Goal: Information Seeking & Learning: Learn about a topic

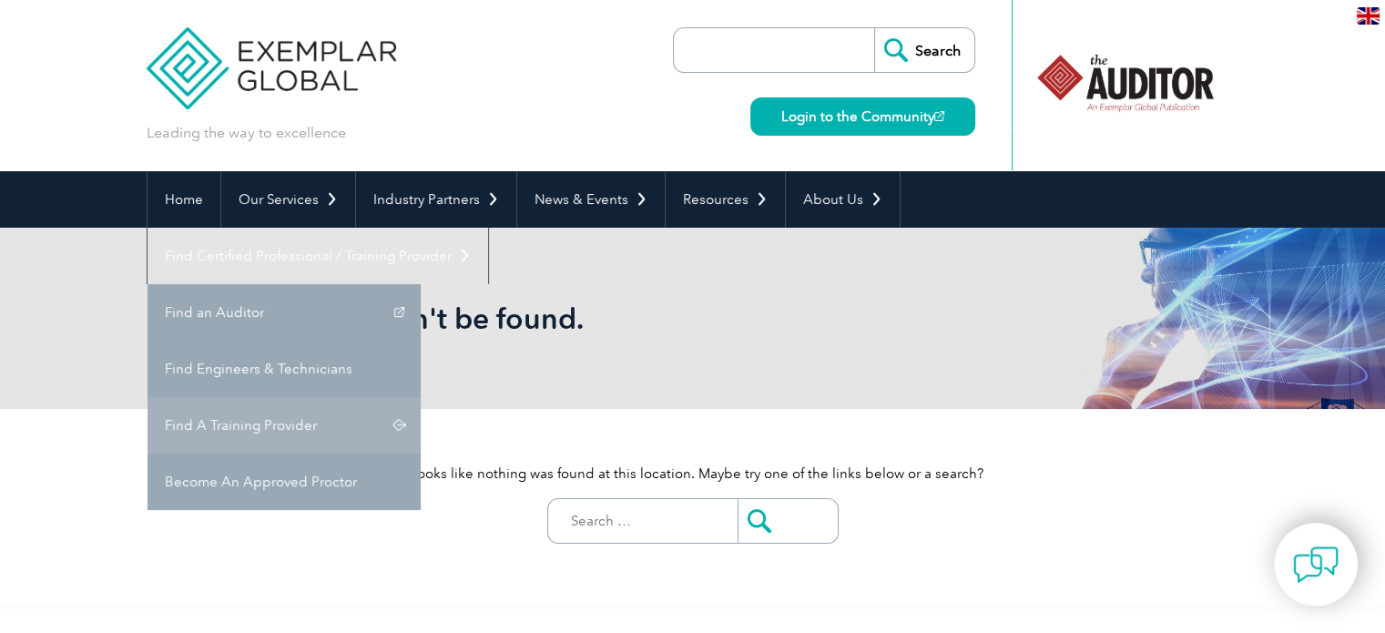
click at [421, 397] on link "Find A Training Provider" at bounding box center [283, 425] width 273 height 56
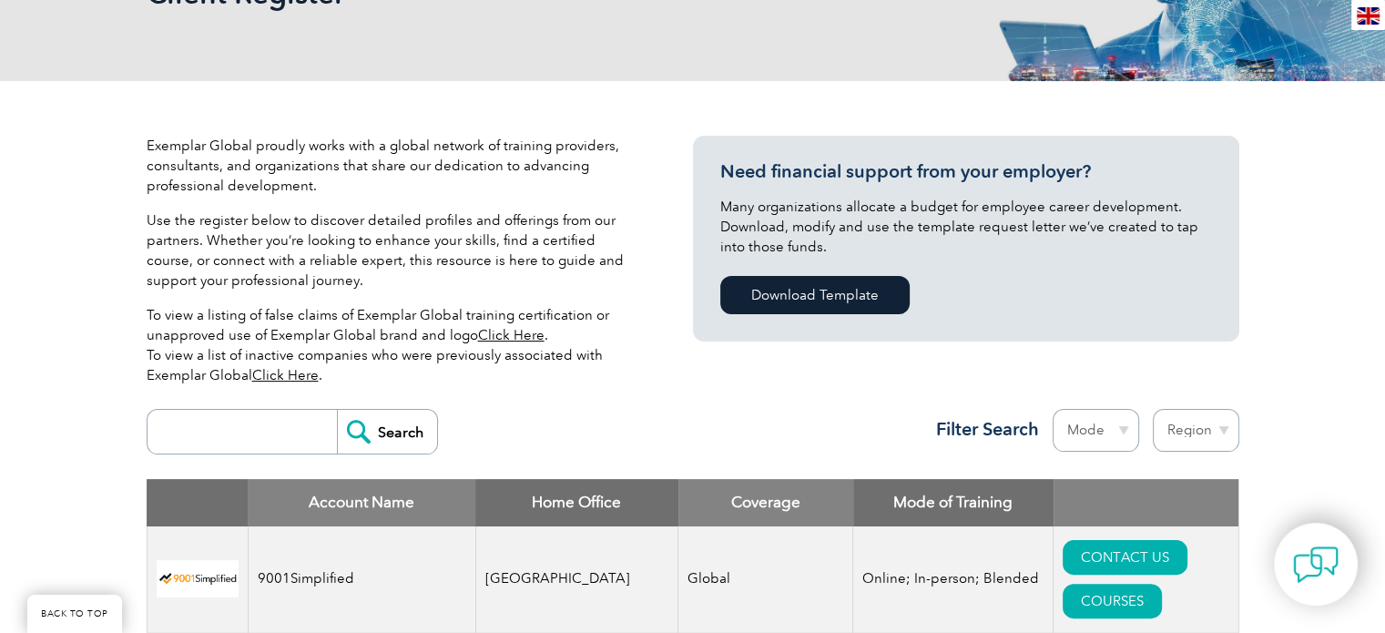
scroll to position [546, 0]
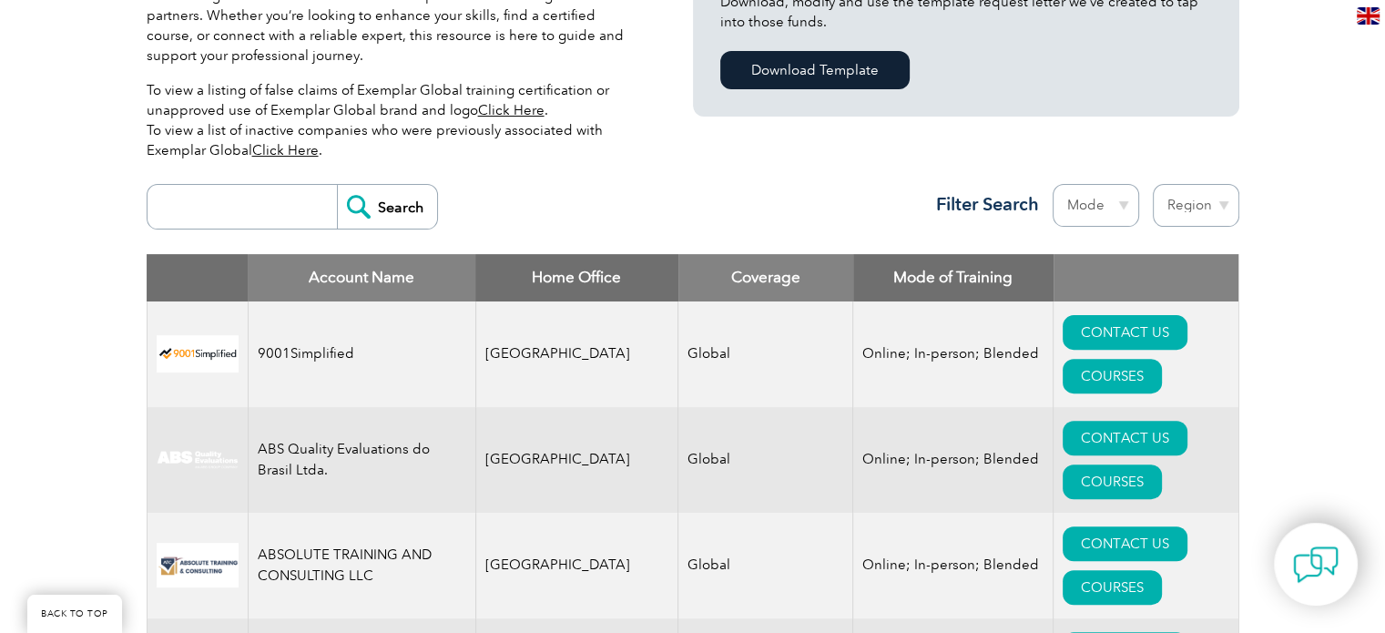
click at [1219, 206] on select "Region [GEOGRAPHIC_DATA] [GEOGRAPHIC_DATA] [GEOGRAPHIC_DATA] [GEOGRAPHIC_DATA] …" at bounding box center [1195, 205] width 86 height 43
select select "Jordan"
click at [1152, 184] on select "Region [GEOGRAPHIC_DATA] [GEOGRAPHIC_DATA] [GEOGRAPHIC_DATA] [GEOGRAPHIC_DATA] …" at bounding box center [1195, 205] width 86 height 43
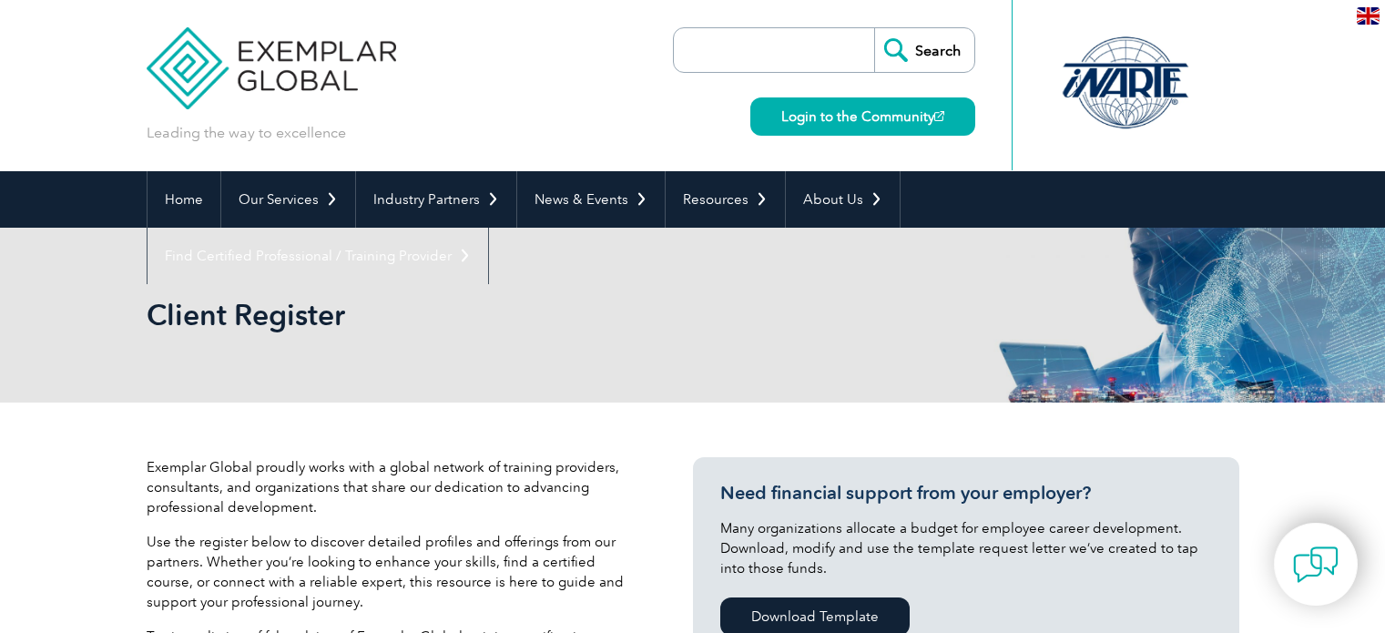
select select "Jordan"
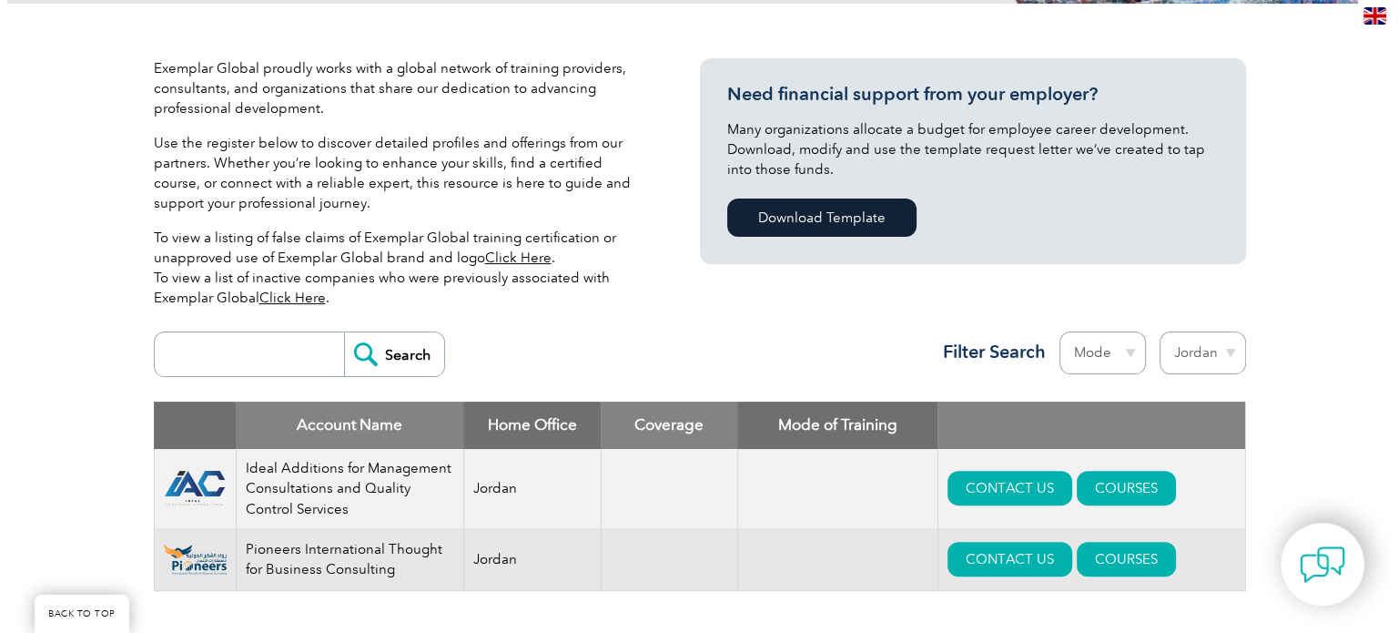
scroll to position [455, 0]
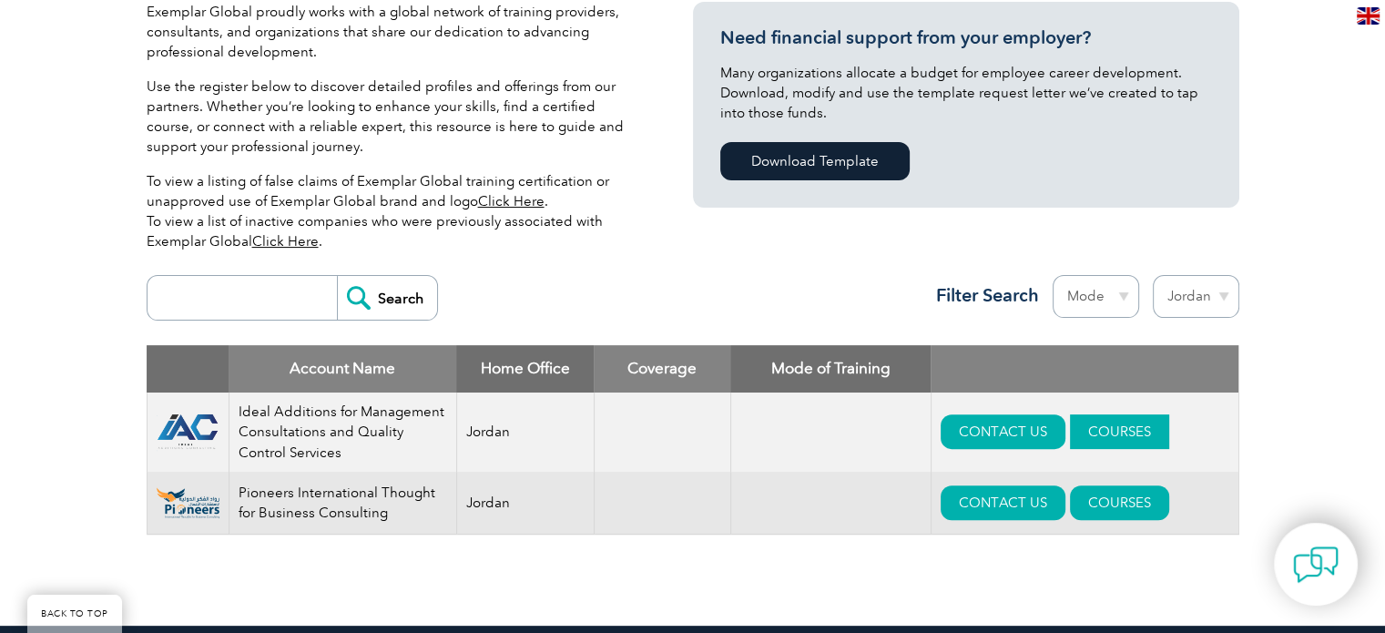
click at [1118, 427] on link "COURSES" at bounding box center [1119, 431] width 99 height 35
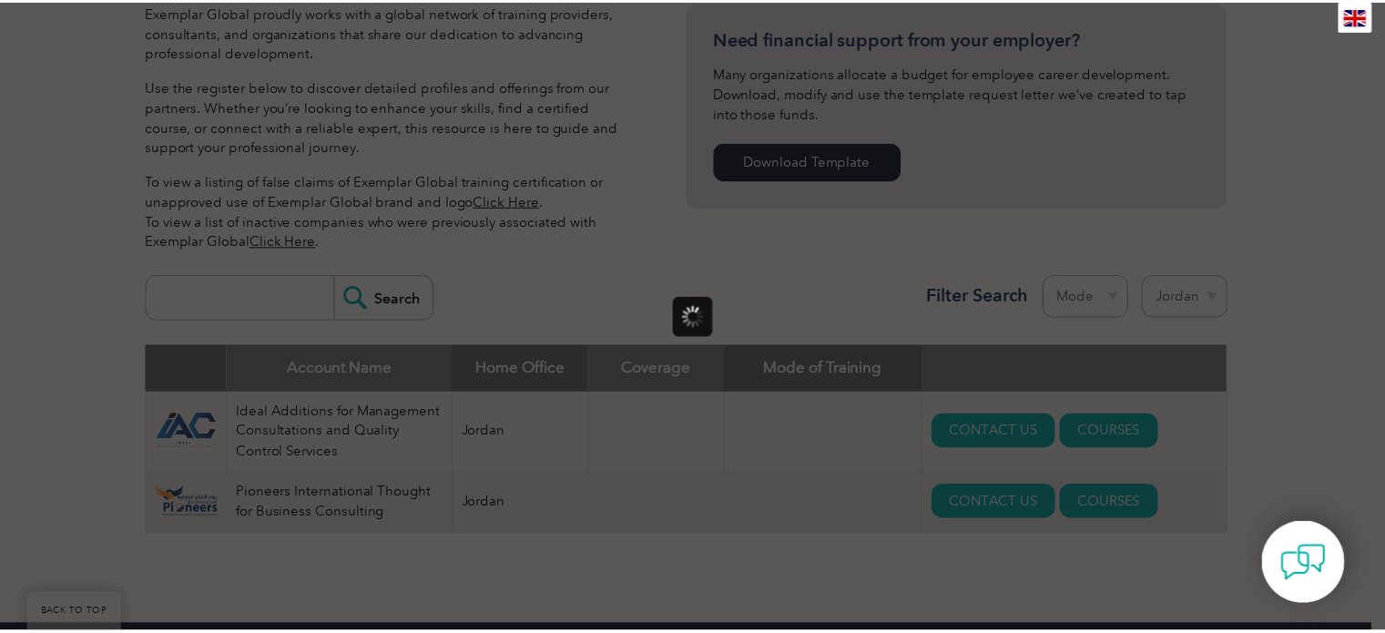
scroll to position [0, 0]
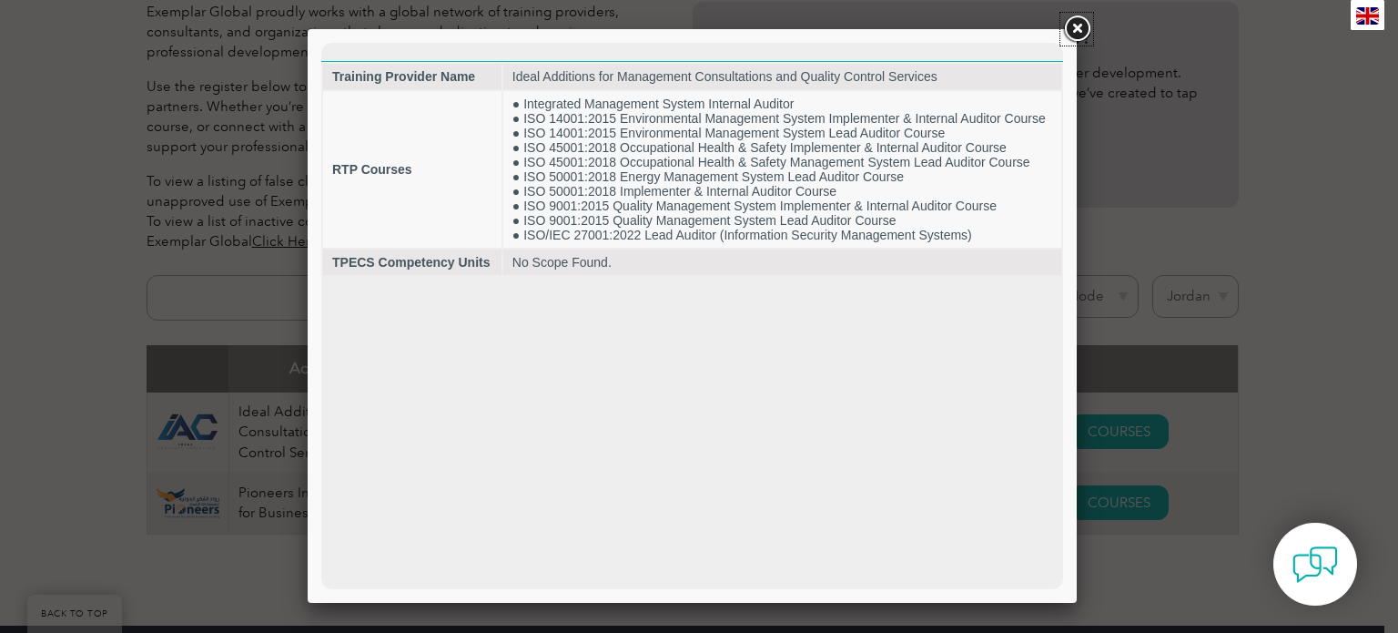
click at [1081, 27] on link at bounding box center [1076, 29] width 33 height 33
